Goal: Find specific fact: Find specific fact

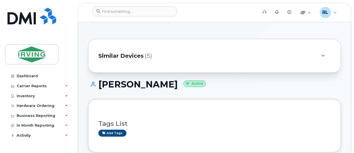
scroll to position [111, 0]
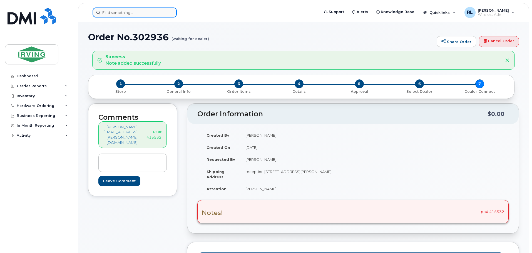
click at [134, 11] on input at bounding box center [135, 13] width 84 height 10
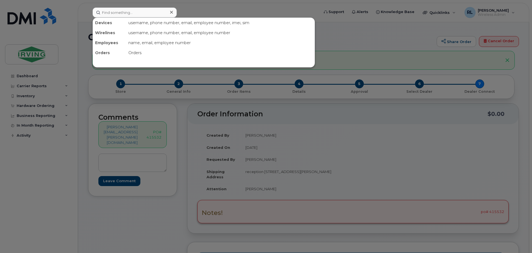
click at [433, 128] on div at bounding box center [266, 126] width 532 height 253
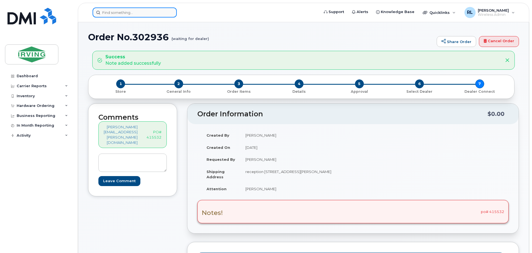
click at [152, 14] on input at bounding box center [135, 13] width 84 height 10
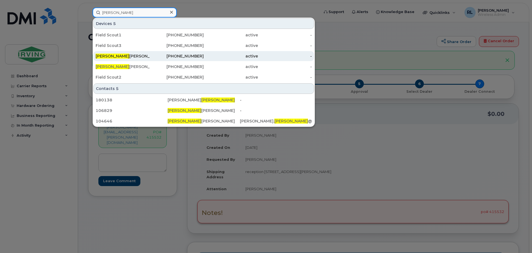
type input "[PERSON_NAME]"
click at [135, 58] on div "[PERSON_NAME]" at bounding box center [123, 56] width 54 height 6
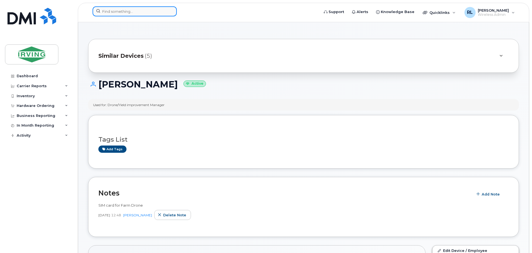
click at [111, 14] on input at bounding box center [135, 11] width 84 height 10
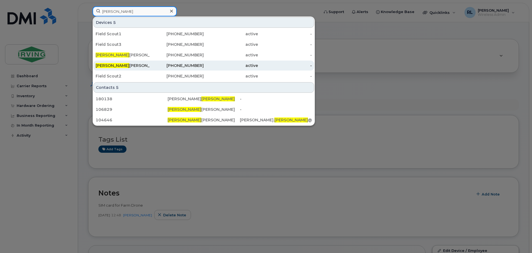
type input "[PERSON_NAME]"
click at [146, 66] on div "[PERSON_NAME]" at bounding box center [123, 66] width 54 height 6
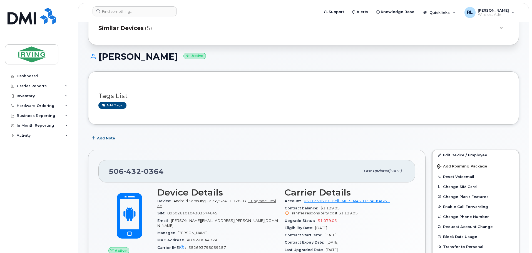
scroll to position [56, 0]
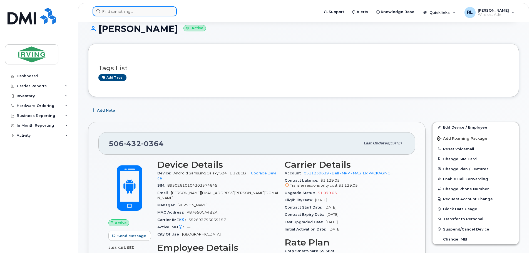
click at [142, 11] on input at bounding box center [135, 11] width 84 height 10
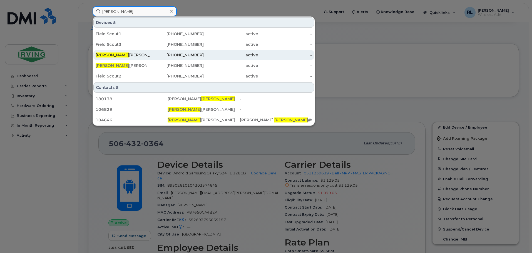
type input "rolland"
click at [150, 59] on div "782-324-1157" at bounding box center [177, 55] width 54 height 10
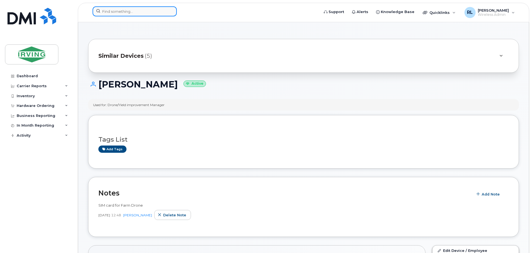
click at [133, 15] on input at bounding box center [135, 11] width 84 height 10
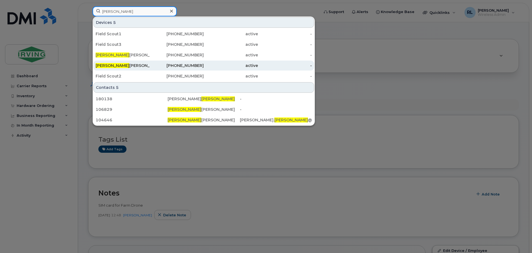
type input "rolland"
click at [139, 69] on div "Rolland Gagnon" at bounding box center [123, 66] width 54 height 10
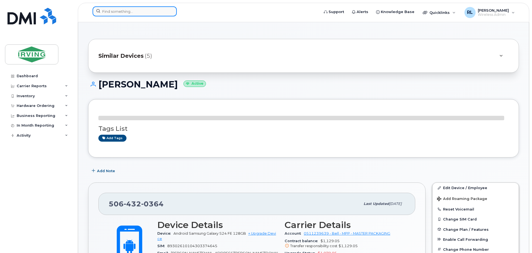
click at [129, 13] on input at bounding box center [135, 11] width 84 height 10
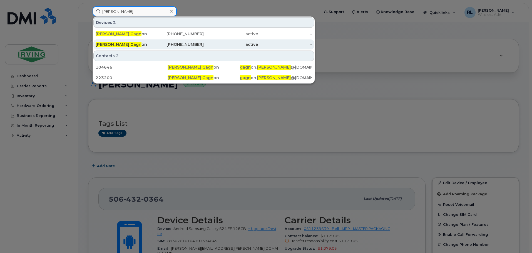
type input "[PERSON_NAME]"
click at [178, 45] on div "[PHONE_NUMBER]" at bounding box center [177, 45] width 54 height 6
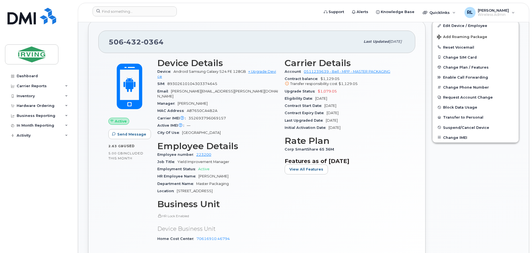
scroll to position [167, 0]
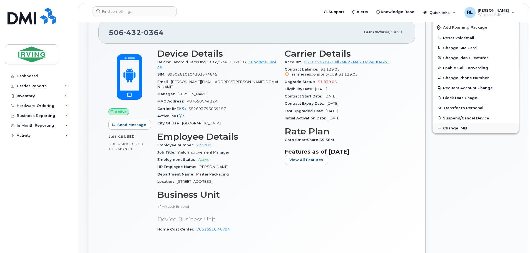
click at [451, 129] on button "Change IMEI" at bounding box center [475, 128] width 86 height 10
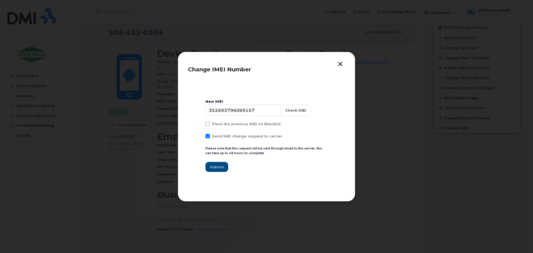
click at [341, 62] on button "button" at bounding box center [340, 65] width 8 height 6
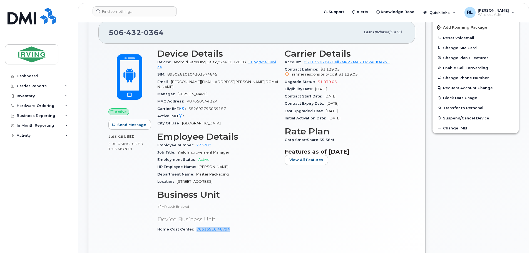
drag, startPoint x: 229, startPoint y: 226, endPoint x: 195, endPoint y: 230, distance: 34.2
click at [195, 230] on div "Device Details Device Android Samsung Galaxy S24 FE 128GB + Upgrade Device SIM …" at bounding box center [217, 143] width 127 height 196
copy link "70616910.46794"
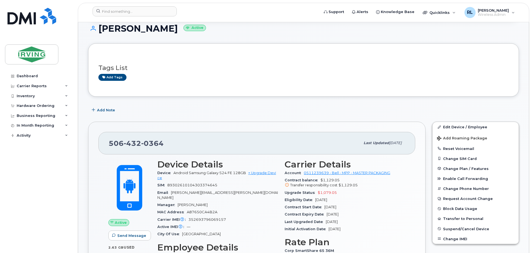
scroll to position [139, 0]
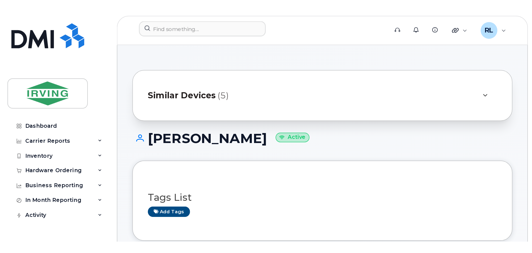
scroll to position [111, 0]
